Goal: Task Accomplishment & Management: Manage account settings

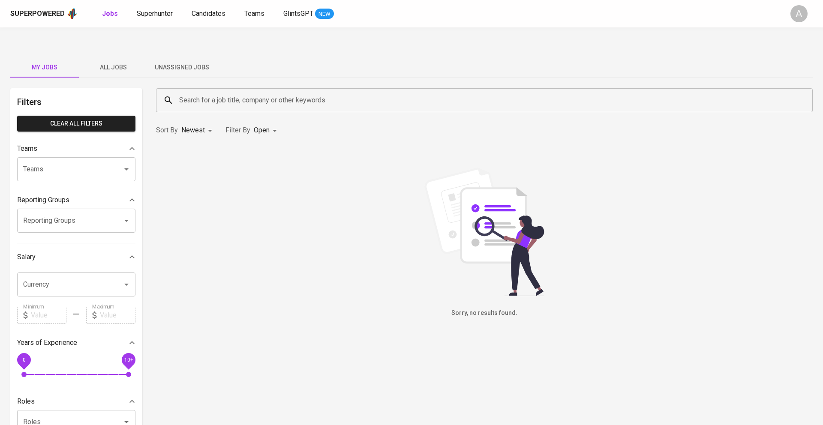
click at [116, 62] on span "All Jobs" at bounding box center [113, 67] width 58 height 11
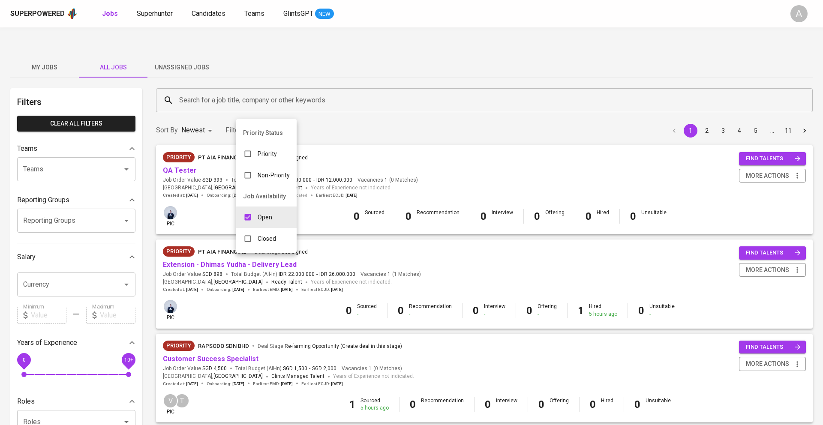
click at [256, 243] on input "checkbox" at bounding box center [248, 239] width 16 height 16
checkbox input "true"
type input "OPEN,CLOSE"
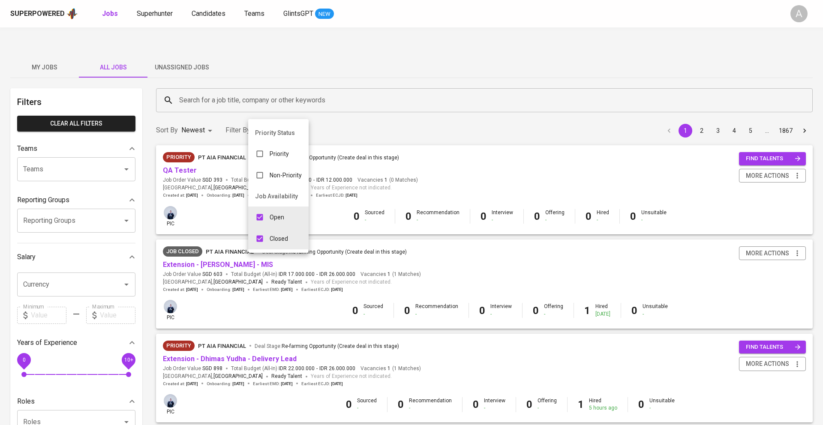
click at [259, 224] on input "checkbox" at bounding box center [260, 217] width 16 height 16
checkbox input "false"
type input "CLOSE"
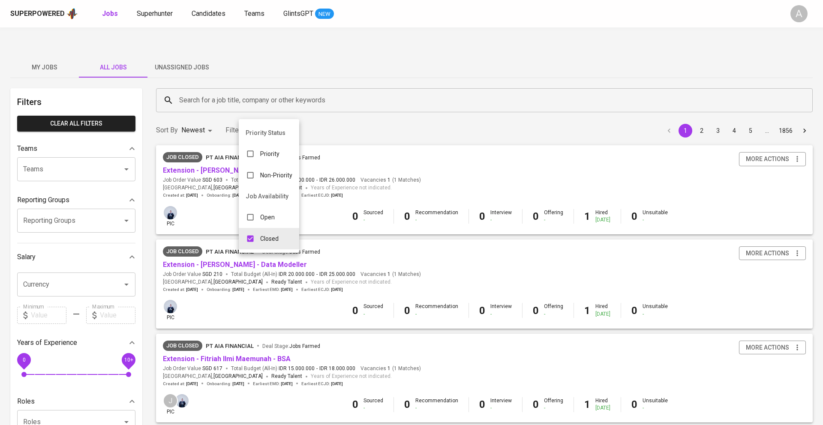
click at [277, 85] on div at bounding box center [411, 212] width 823 height 425
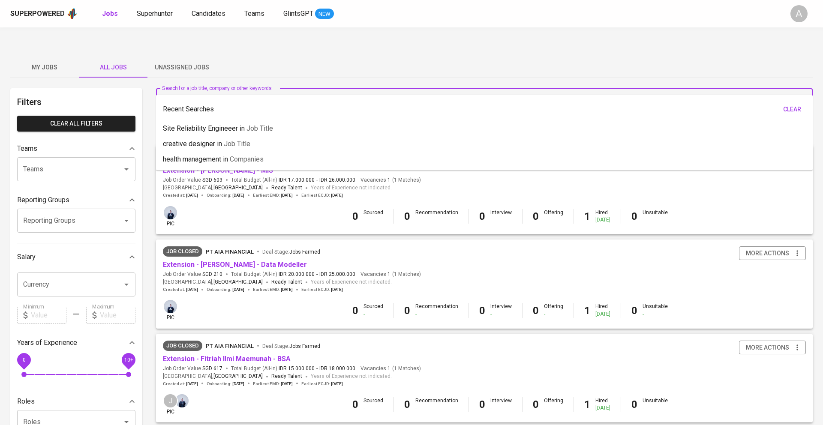
click at [277, 92] on input "Search for a job title, company or other keywords" at bounding box center [486, 100] width 619 height 16
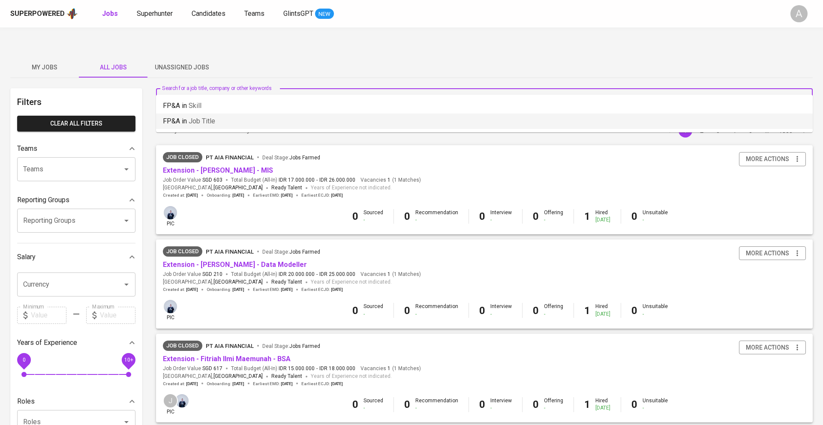
click at [239, 117] on li "FP&A in Job title" at bounding box center [484, 121] width 657 height 15
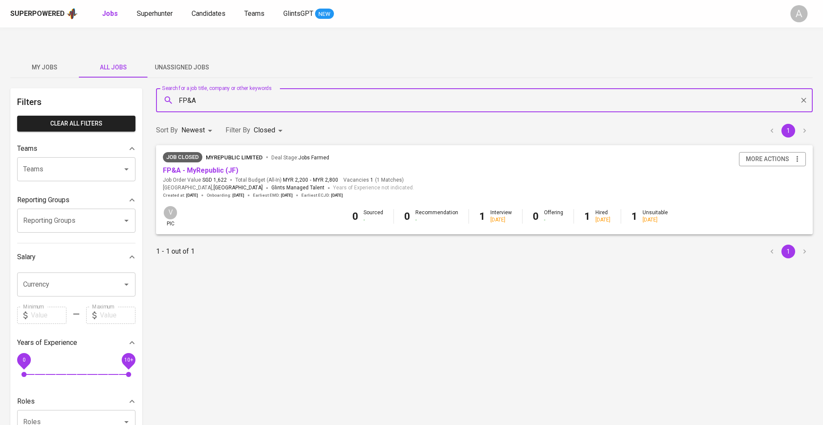
type input "FP&A"
click at [798, 157] on icon "button" at bounding box center [797, 160] width 1 height 6
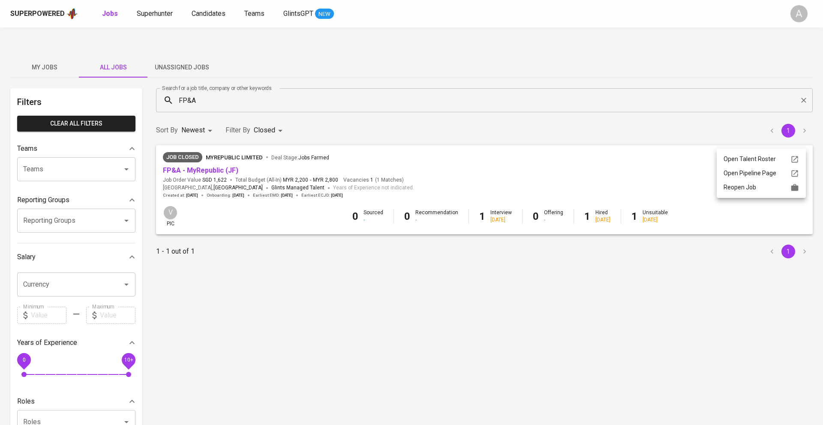
click at [776, 188] on div "Reopen Job" at bounding box center [761, 187] width 75 height 9
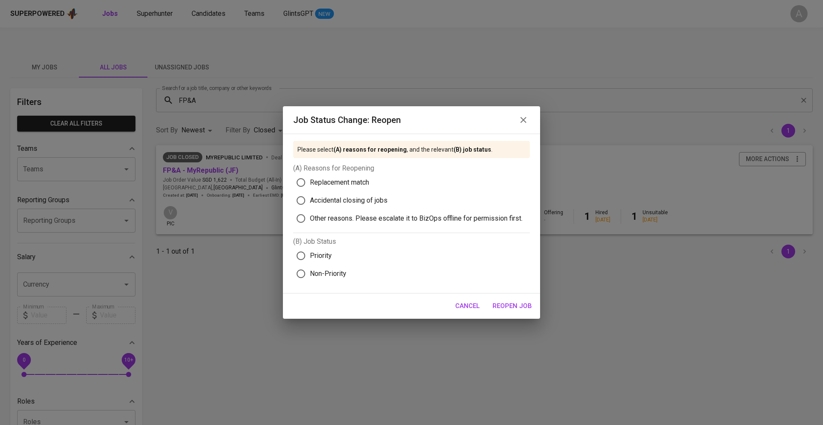
click at [300, 187] on input "Replacement match" at bounding box center [301, 183] width 18 height 18
radio input "true"
click at [512, 307] on span "Reopen Job" at bounding box center [512, 306] width 39 height 11
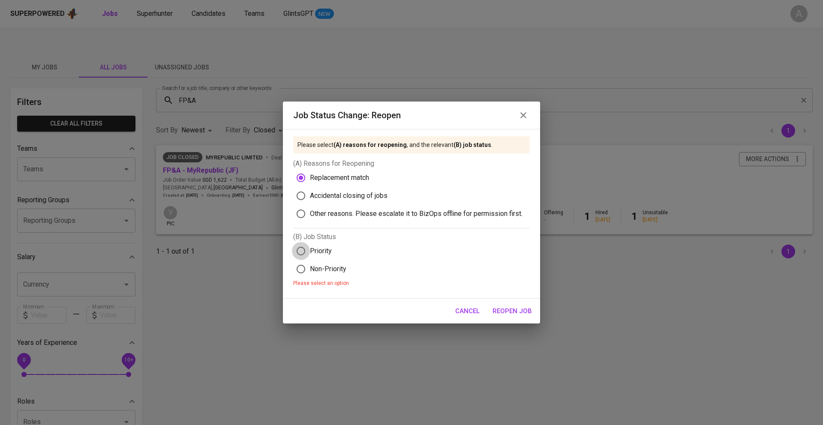
click at [307, 248] on input "Priority" at bounding box center [301, 251] width 18 height 18
radio input "true"
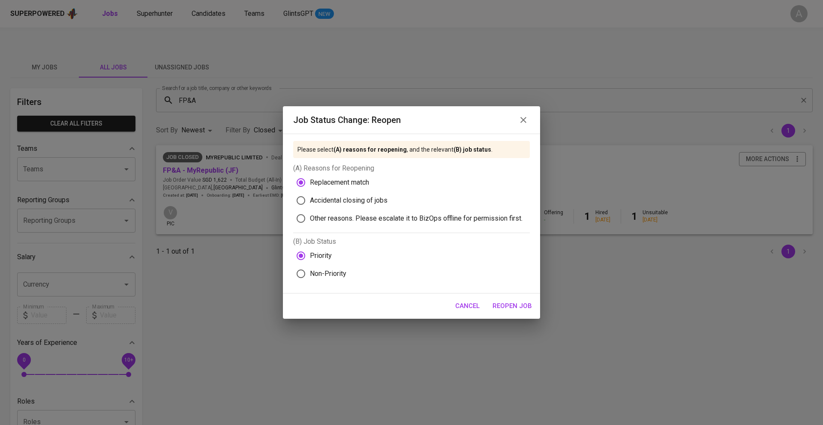
click at [524, 305] on span "Reopen Job" at bounding box center [512, 306] width 39 height 11
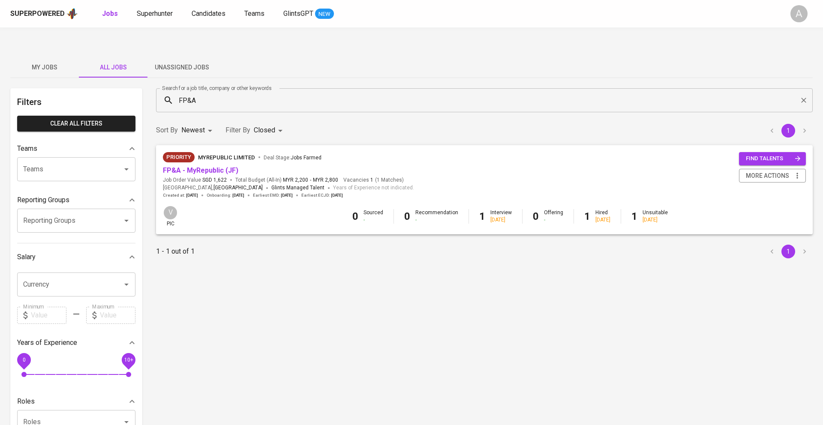
click at [332, 240] on div "1 - 1 out of 1 1" at bounding box center [484, 252] width 667 height 24
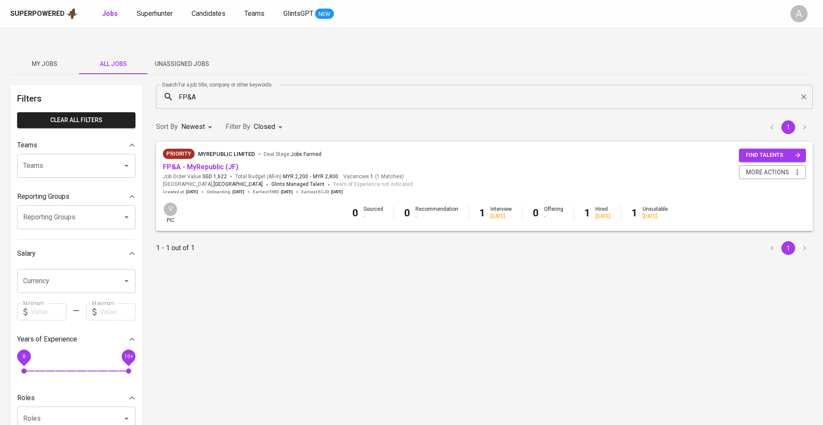
scroll to position [4, 0]
